Goal: Task Accomplishment & Management: Manage account settings

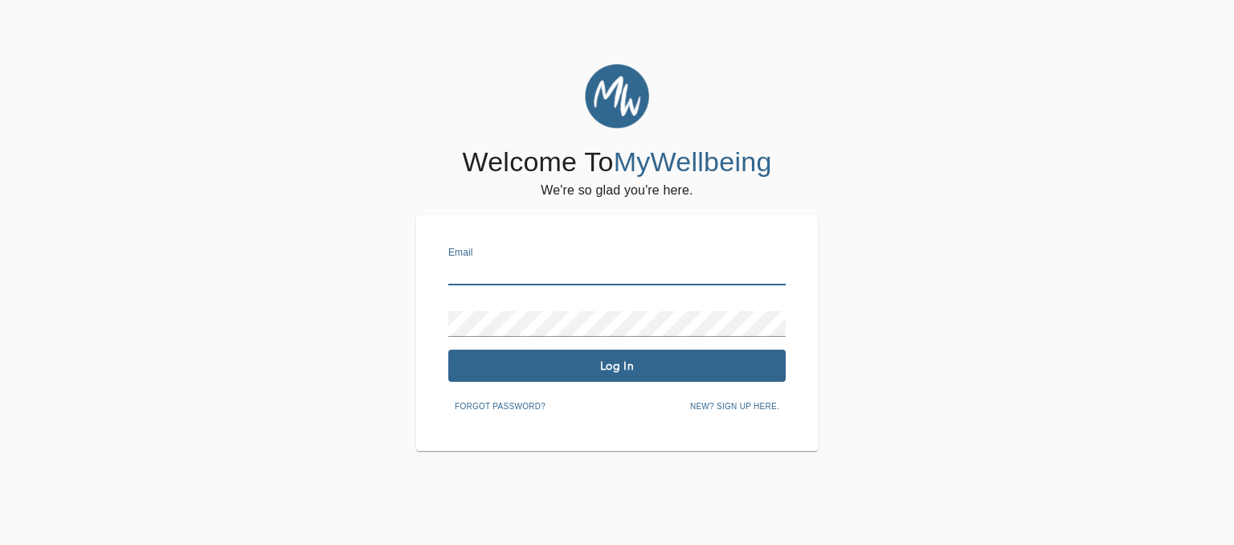
click at [679, 274] on input "text" at bounding box center [616, 272] width 337 height 26
type input "[EMAIL_ADDRESS][DOMAIN_NAME]"
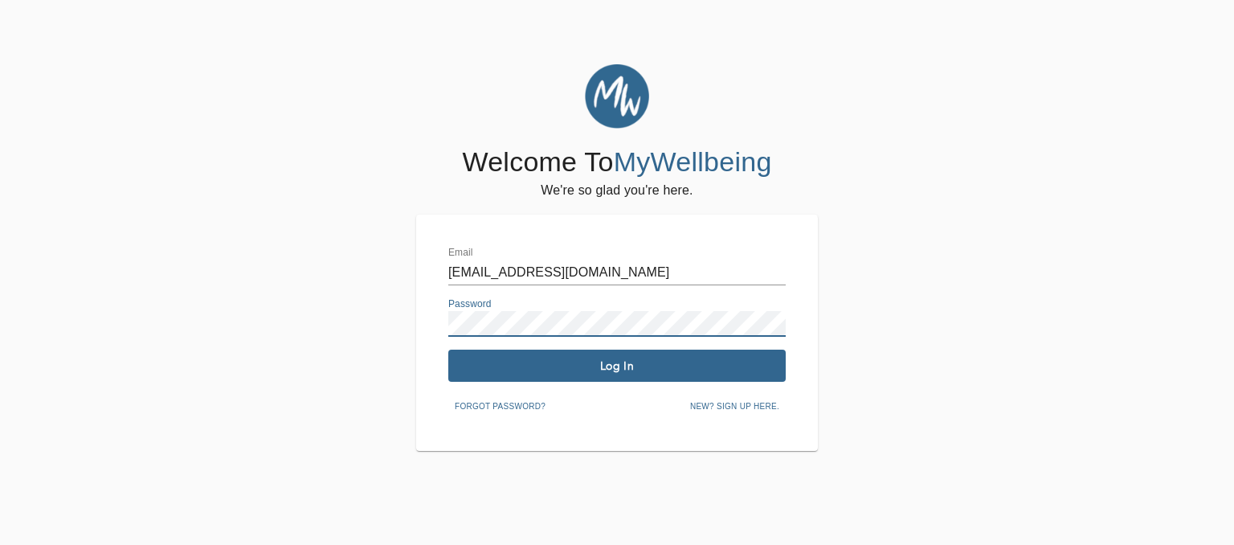
click at [682, 371] on span "Log In" at bounding box center [617, 365] width 324 height 15
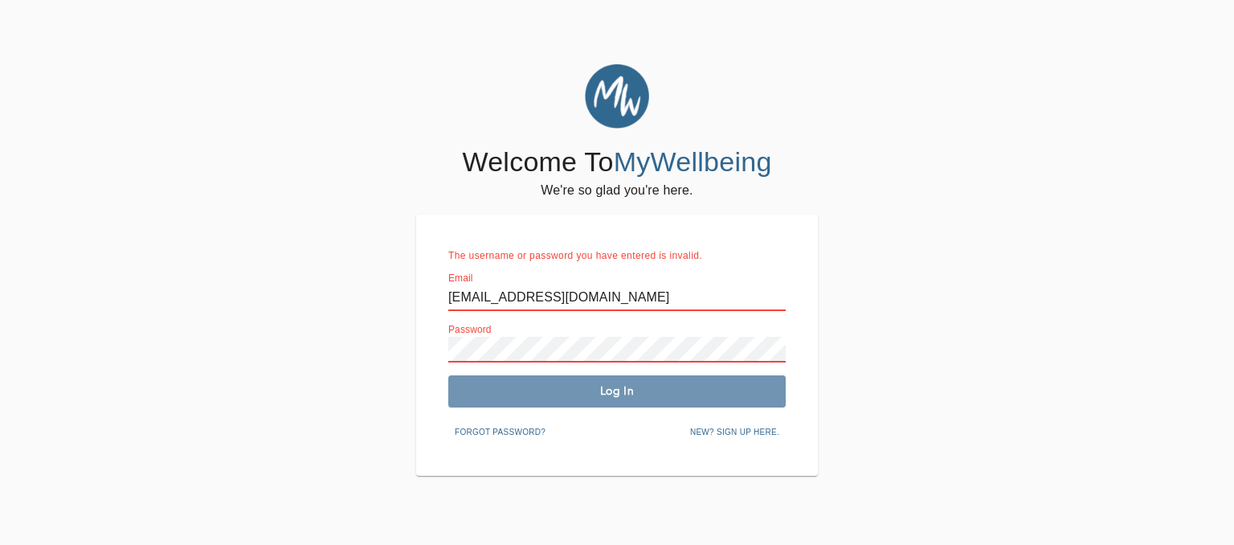
click at [641, 394] on span "Log In" at bounding box center [617, 390] width 324 height 15
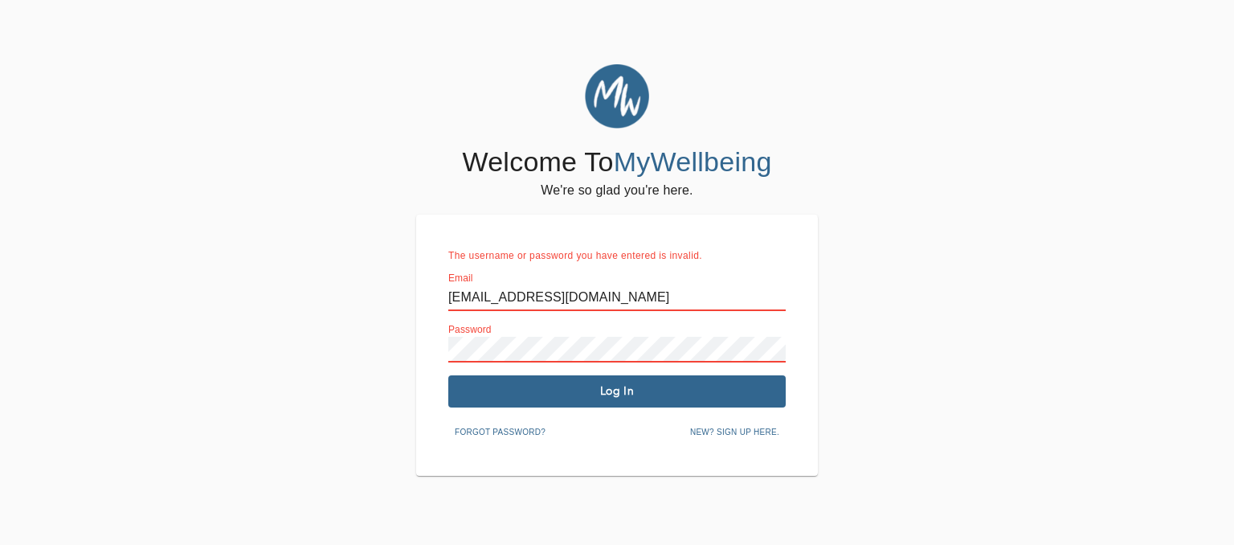
click at [533, 429] on span "Forgot password?" at bounding box center [500, 432] width 91 height 14
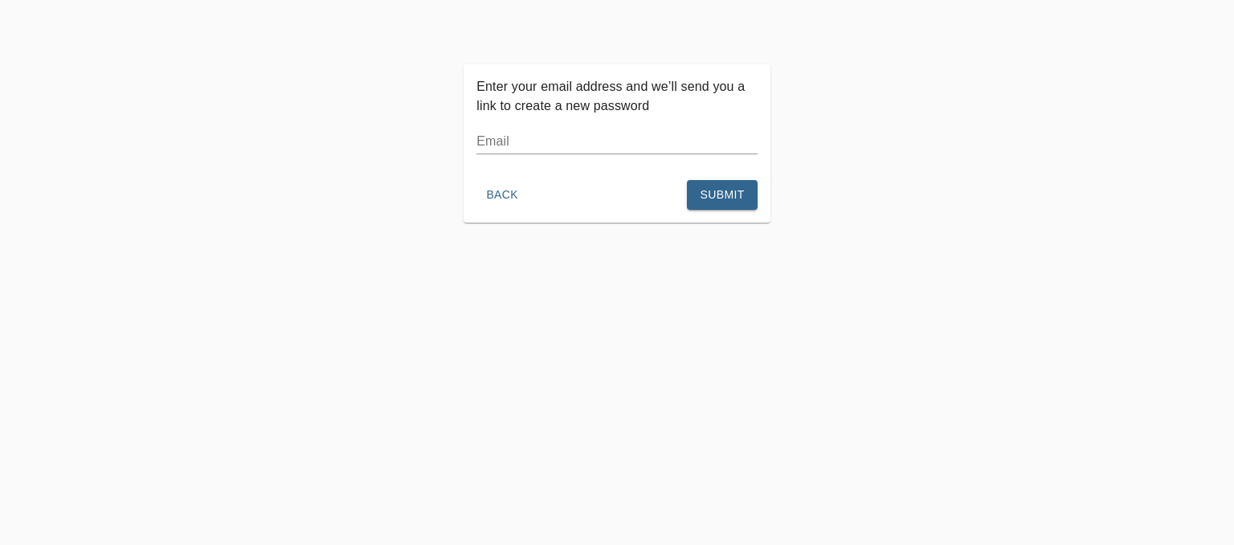
click at [518, 149] on input "text" at bounding box center [616, 142] width 281 height 26
type input "mgrob"
